Goal: Information Seeking & Learning: Find specific fact

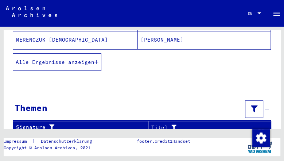
scroll to position [8, 0]
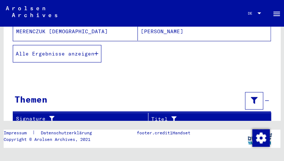
click at [97, 51] on icon "button" at bounding box center [96, 53] width 4 height 5
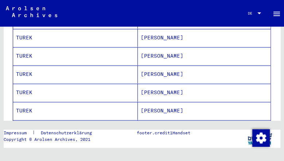
scroll to position [576, 0]
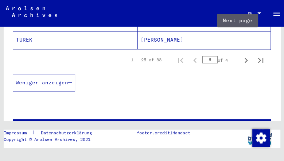
click at [241, 55] on icon "Next page" at bounding box center [246, 60] width 10 height 10
type input "*"
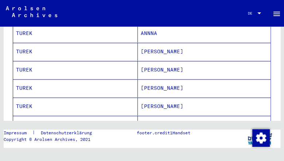
scroll to position [525, 0]
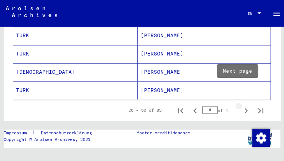
click at [245, 108] on icon "Next page" at bounding box center [246, 110] width 3 height 5
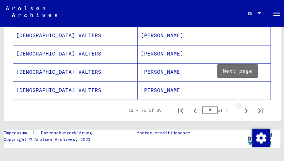
click at [245, 108] on icon "Next page" at bounding box center [246, 110] width 3 height 5
type input "*"
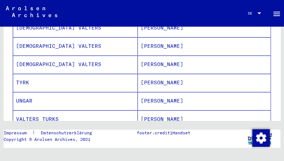
scroll to position [110, 0]
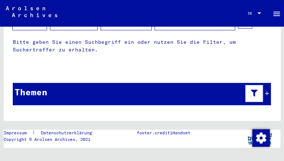
scroll to position [117, 0]
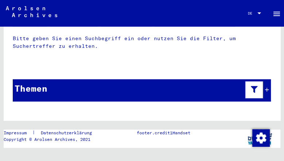
type input "**********"
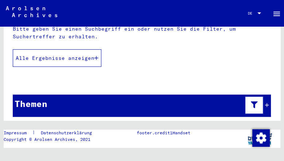
scroll to position [37, 0]
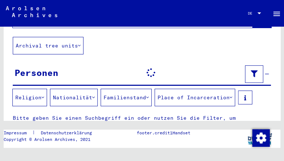
click at [45, 66] on div "Personen" at bounding box center [37, 72] width 44 height 13
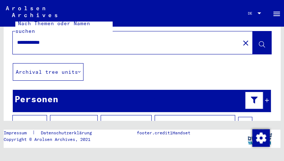
scroll to position [0, 0]
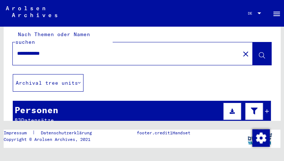
click at [259, 53] on icon at bounding box center [262, 56] width 6 height 6
click at [265, 109] on icon at bounding box center [267, 111] width 4 height 5
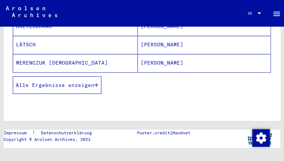
scroll to position [214, 0]
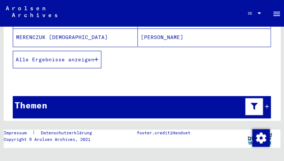
click at [97, 57] on icon "button" at bounding box center [96, 59] width 4 height 5
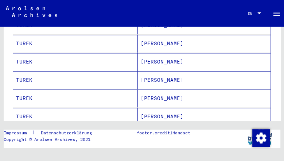
scroll to position [570, 0]
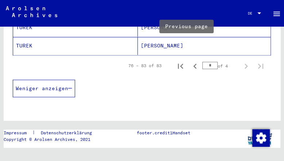
click at [193, 63] on icon "Previous page" at bounding box center [194, 65] width 3 height 5
type input "*"
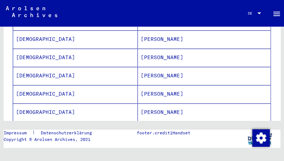
scroll to position [214, 0]
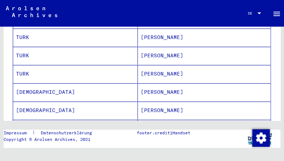
click at [26, 83] on mat-cell "[DEMOGRAPHIC_DATA]" at bounding box center [75, 92] width 125 height 18
